Goal: Task Accomplishment & Management: Complete application form

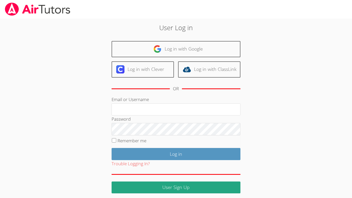
click at [61, 123] on div "User Log in Log in with Google Log in with Clever Log in with ClassLink OR Emai…" at bounding box center [176, 106] width 264 height 175
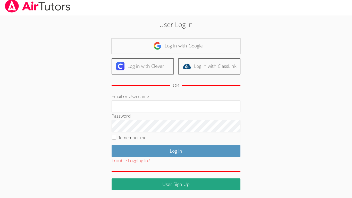
scroll to position [3, 0]
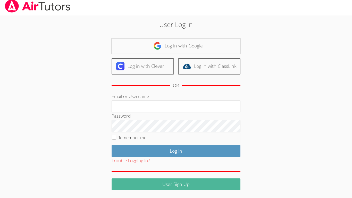
click at [185, 187] on link "User Sign Up" at bounding box center [176, 184] width 129 height 12
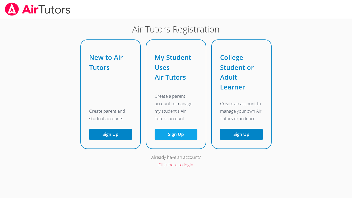
click at [184, 134] on link "Sign Up" at bounding box center [176, 135] width 43 height 12
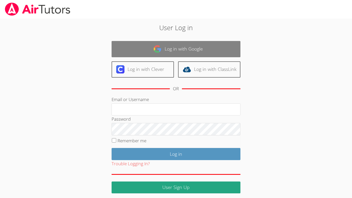
click at [196, 55] on link "Log in with Google" at bounding box center [176, 49] width 129 height 16
